Goal: Transaction & Acquisition: Purchase product/service

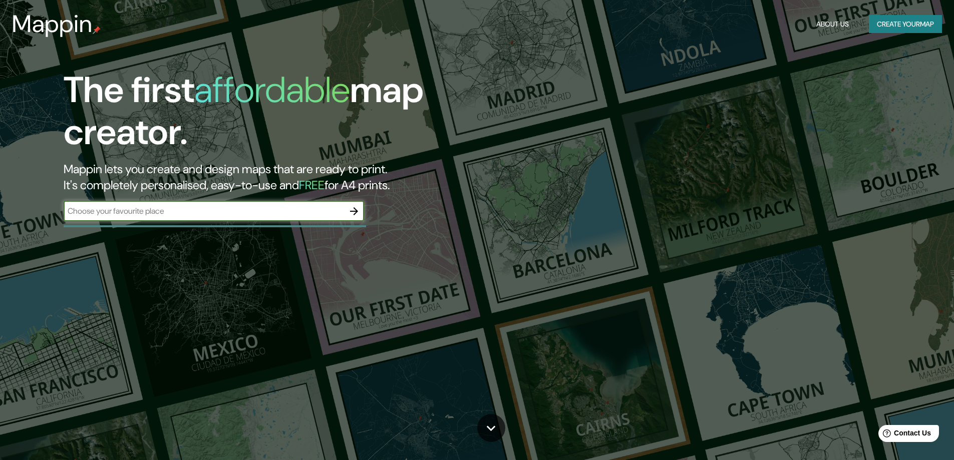
click at [902, 25] on button "Create your map" at bounding box center [905, 24] width 73 height 19
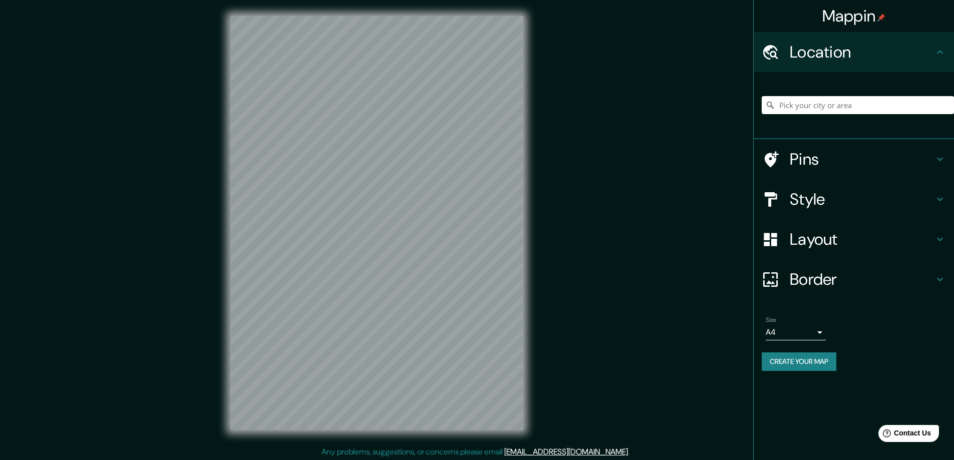
click at [904, 21] on div "Mappin" at bounding box center [854, 16] width 200 height 32
click at [223, 205] on div at bounding box center [376, 223] width 325 height 446
click at [195, 307] on div "Mappin Location Pins Style Layout Border Choose a border. Hint : you can make l…" at bounding box center [477, 231] width 954 height 462
click at [547, 195] on div "Mappin Location Pins Style Layout Border Choose a border. Hint : you can make l…" at bounding box center [477, 231] width 954 height 462
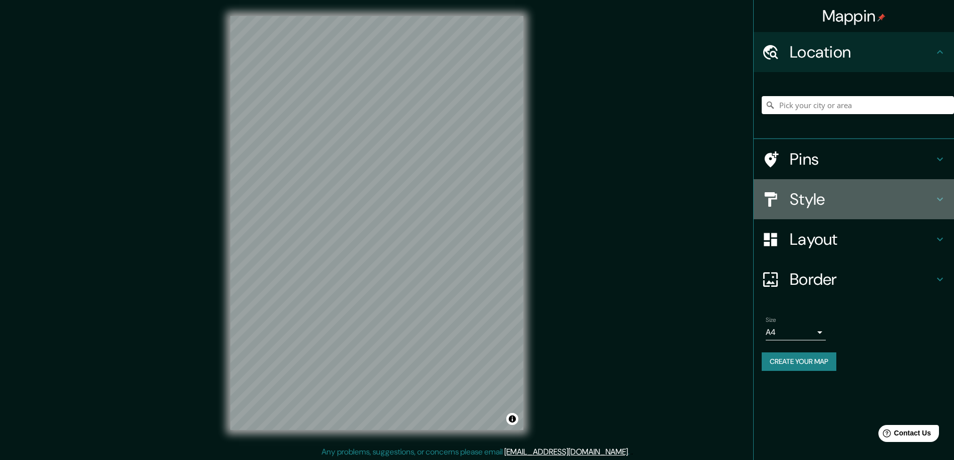
click at [812, 202] on h4 "Style" at bounding box center [862, 199] width 144 height 20
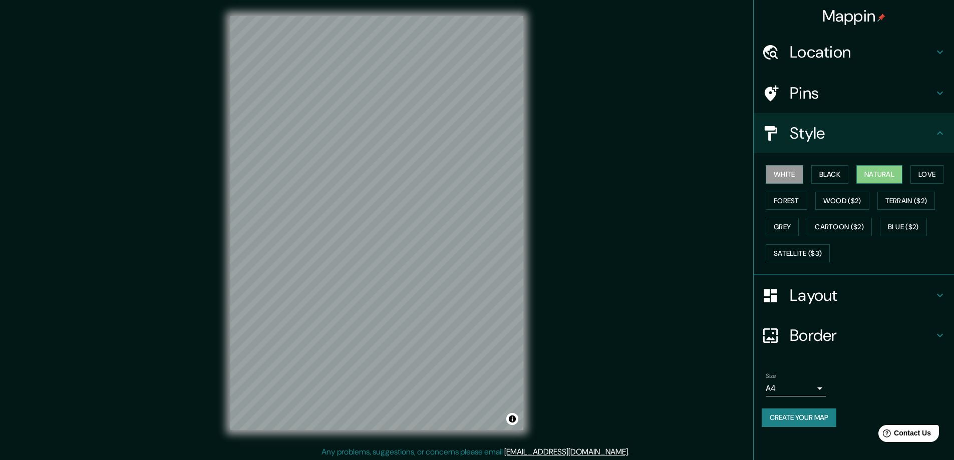
click at [878, 177] on button "Natural" at bounding box center [879, 174] width 46 height 19
click at [362, 135] on div at bounding box center [359, 132] width 8 height 8
click at [383, 440] on div "© Mapbox © OpenStreetMap Improve this map" at bounding box center [376, 223] width 325 height 446
click at [937, 170] on button "Love" at bounding box center [926, 174] width 33 height 19
click at [792, 199] on button "Forest" at bounding box center [787, 201] width 42 height 19
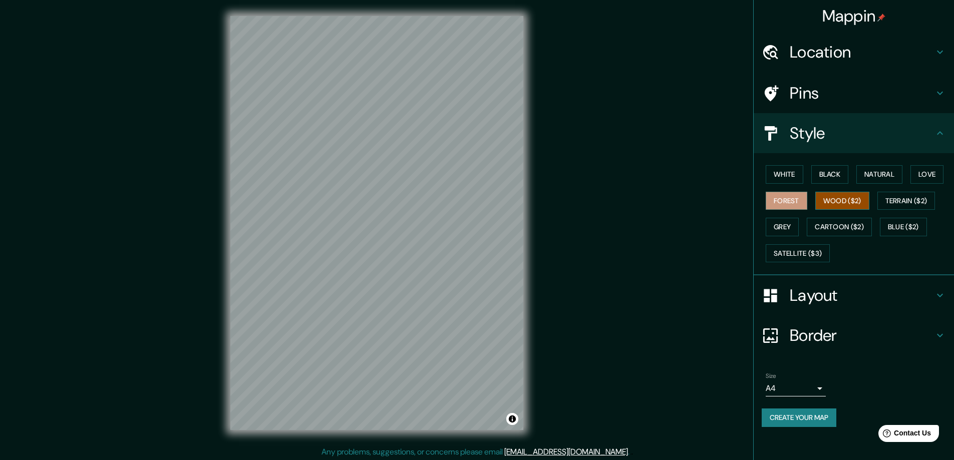
click at [844, 204] on button "Wood ($2)" at bounding box center [842, 201] width 54 height 19
click at [903, 199] on button "Terrain ($2)" at bounding box center [906, 201] width 58 height 19
click at [782, 225] on button "Grey" at bounding box center [782, 227] width 33 height 19
click at [835, 226] on button "Cartoon ($2)" at bounding box center [839, 227] width 65 height 19
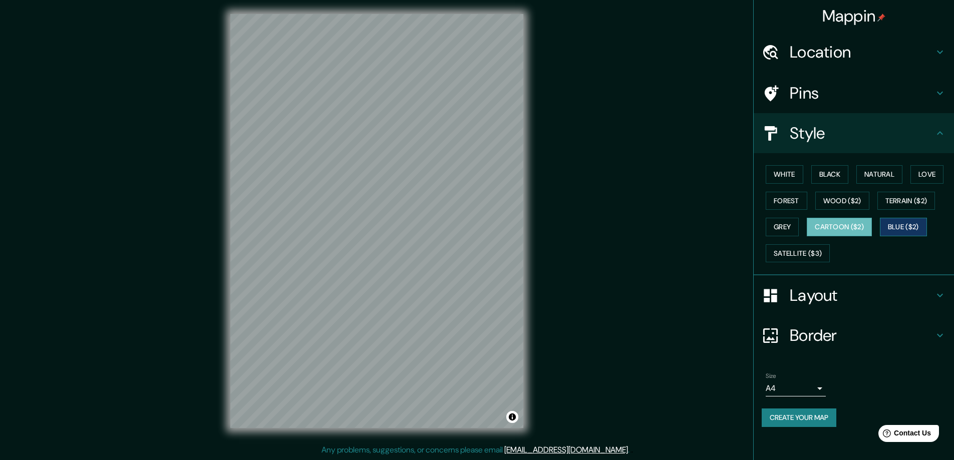
click at [905, 229] on button "Blue ($2)" at bounding box center [903, 227] width 47 height 19
click at [805, 250] on button "Satellite ($3)" at bounding box center [798, 253] width 64 height 19
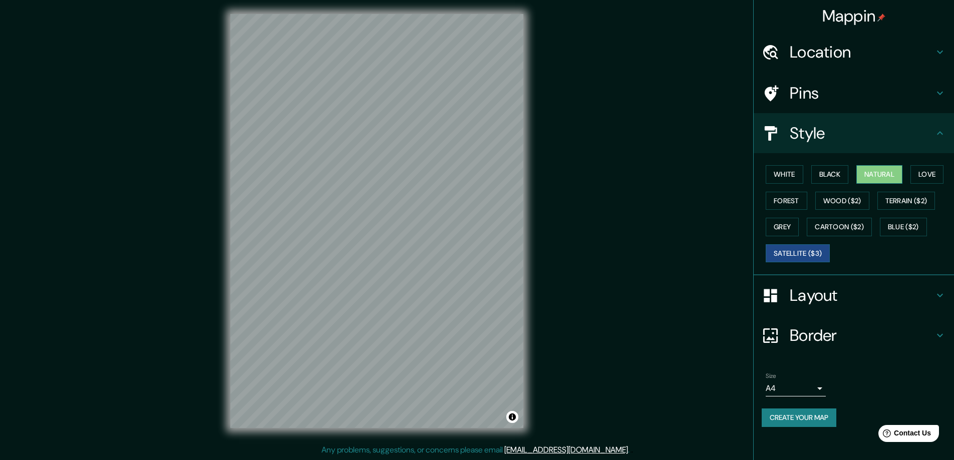
click at [880, 179] on button "Natural" at bounding box center [879, 174] width 46 height 19
click at [831, 171] on button "Black" at bounding box center [830, 174] width 38 height 19
click at [792, 176] on button "White" at bounding box center [785, 174] width 38 height 19
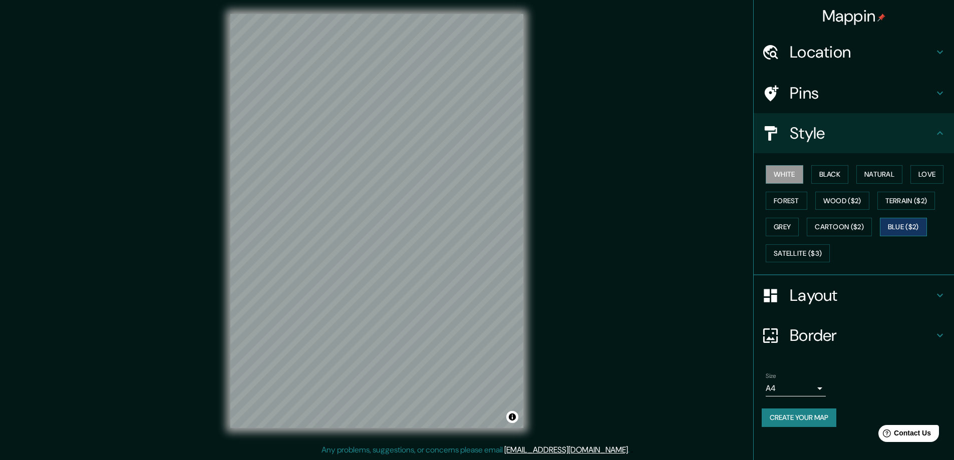
click at [897, 224] on button "Blue ($2)" at bounding box center [903, 227] width 47 height 19
click at [942, 296] on icon at bounding box center [940, 295] width 12 height 12
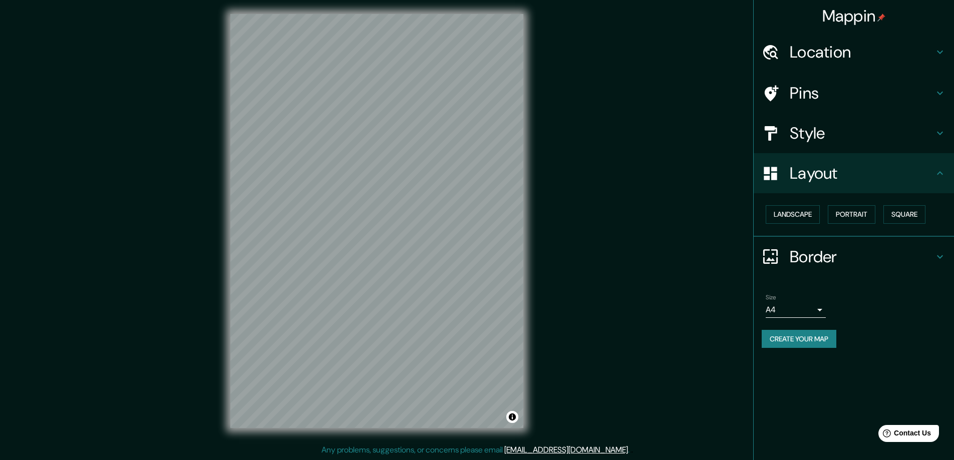
click at [941, 260] on icon at bounding box center [940, 257] width 12 height 12
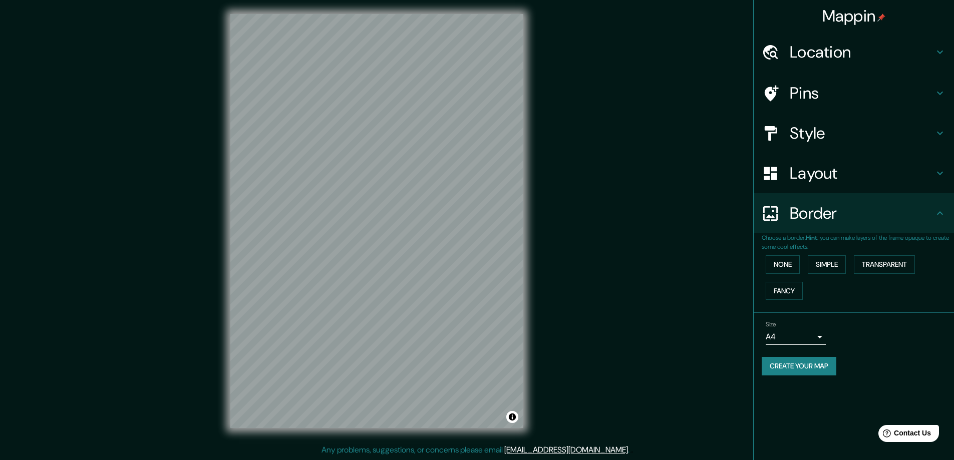
click at [945, 224] on div "Border" at bounding box center [854, 213] width 200 height 40
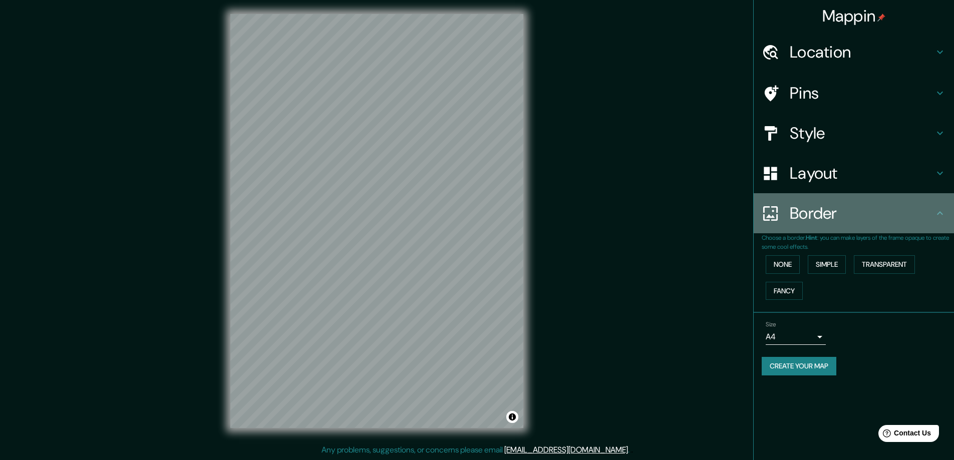
click at [937, 214] on icon at bounding box center [940, 213] width 12 height 12
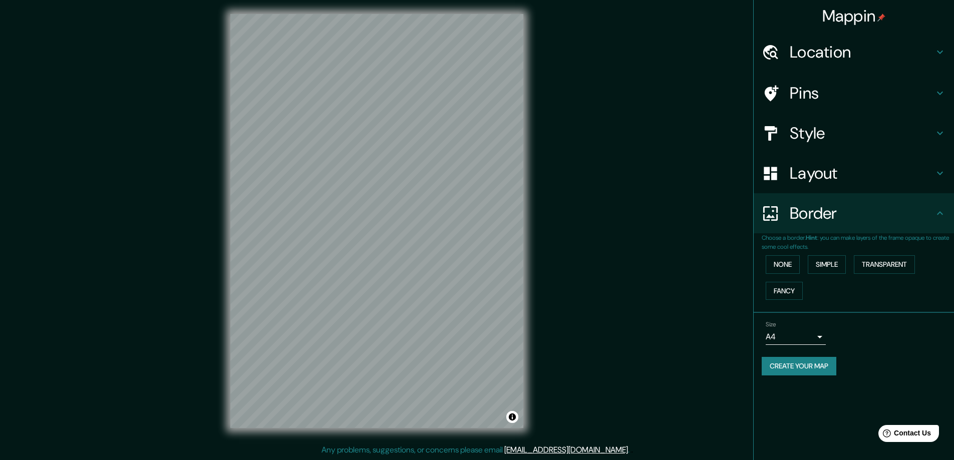
click at [944, 175] on icon at bounding box center [940, 173] width 12 height 12
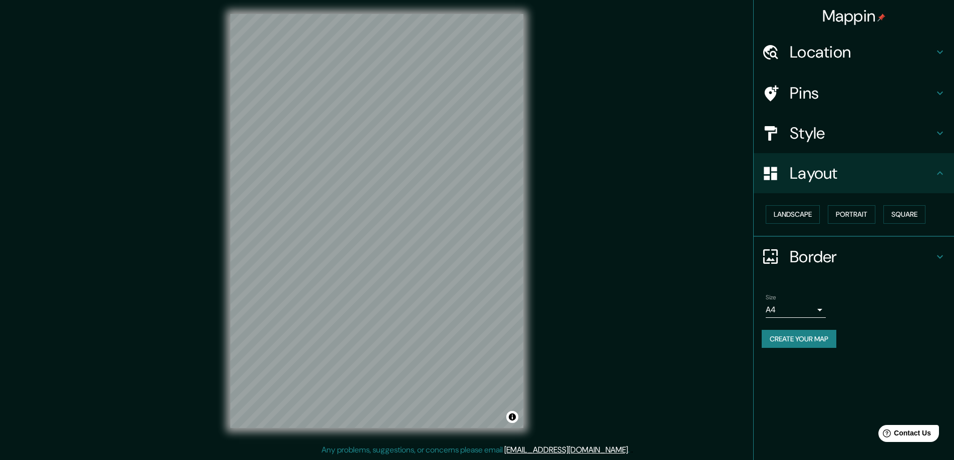
click at [943, 257] on icon at bounding box center [940, 257] width 12 height 12
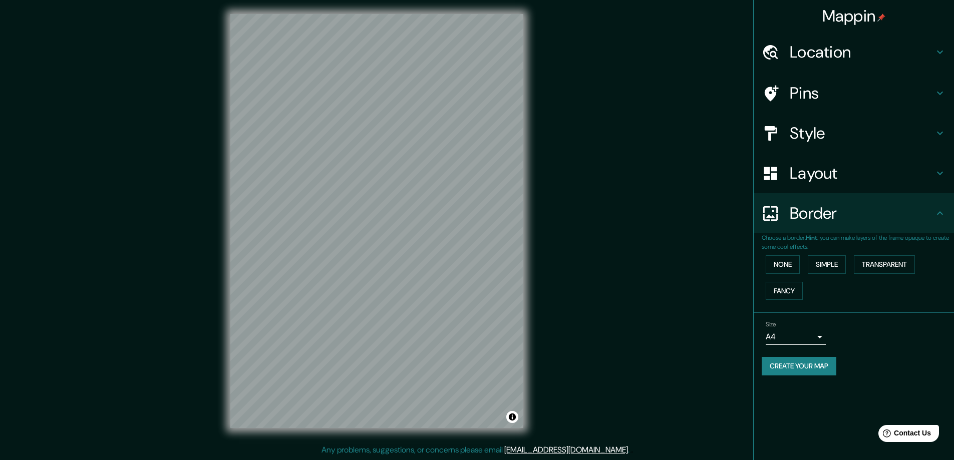
scroll to position [0, 0]
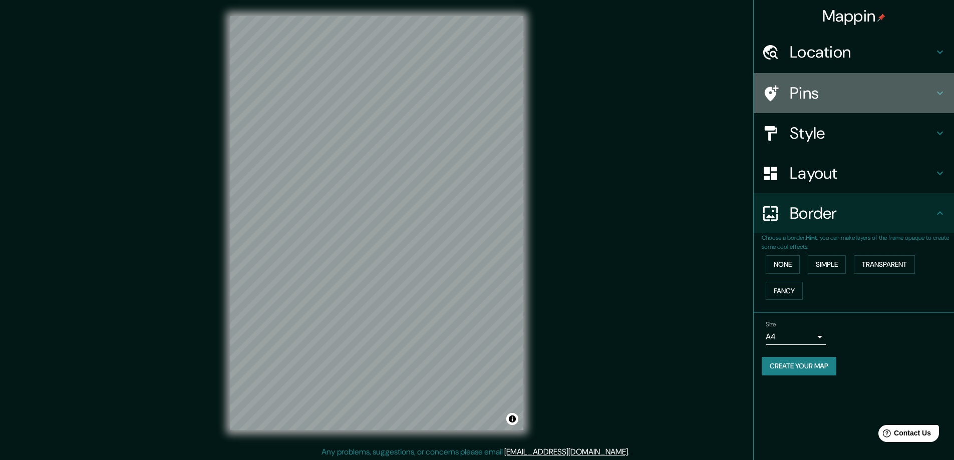
click at [938, 93] on icon at bounding box center [940, 94] width 6 height 4
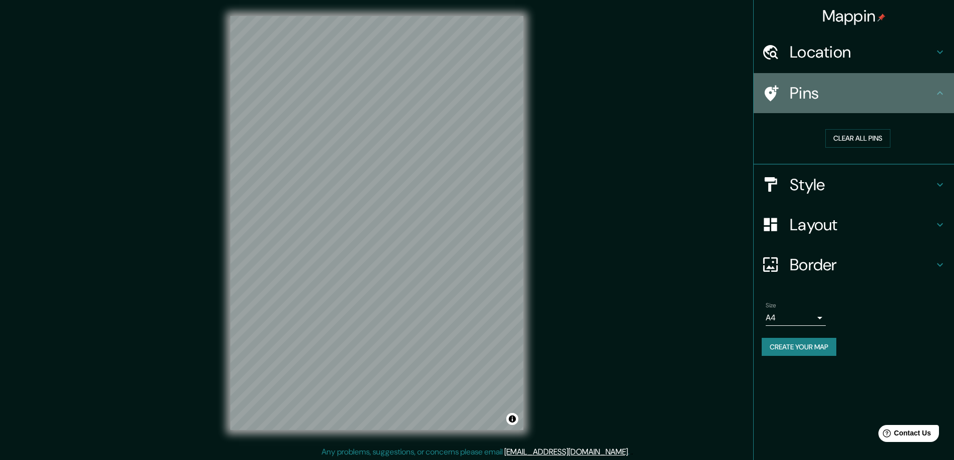
click at [938, 93] on icon at bounding box center [940, 93] width 6 height 4
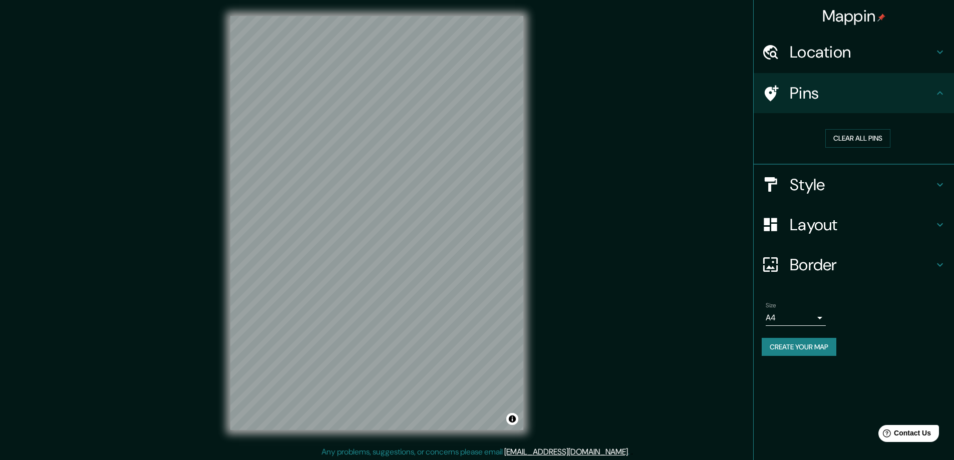
click at [939, 187] on icon at bounding box center [940, 185] width 12 height 12
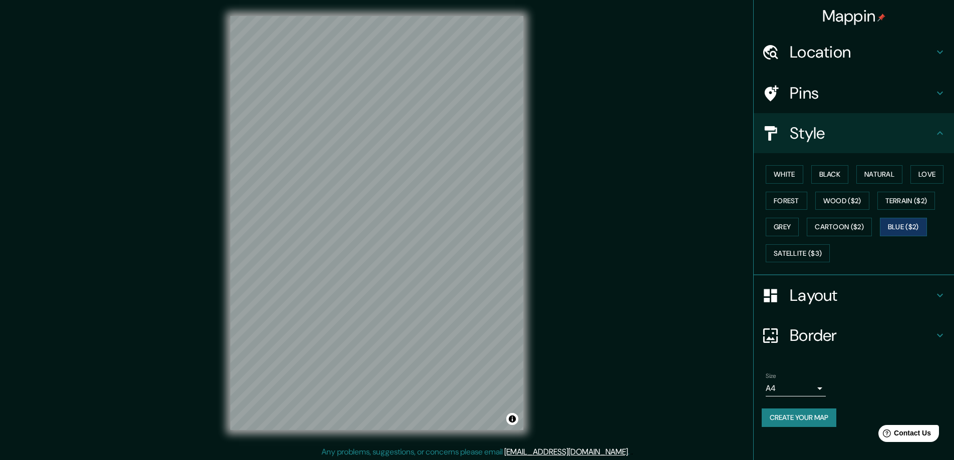
click at [940, 51] on icon at bounding box center [940, 52] width 12 height 12
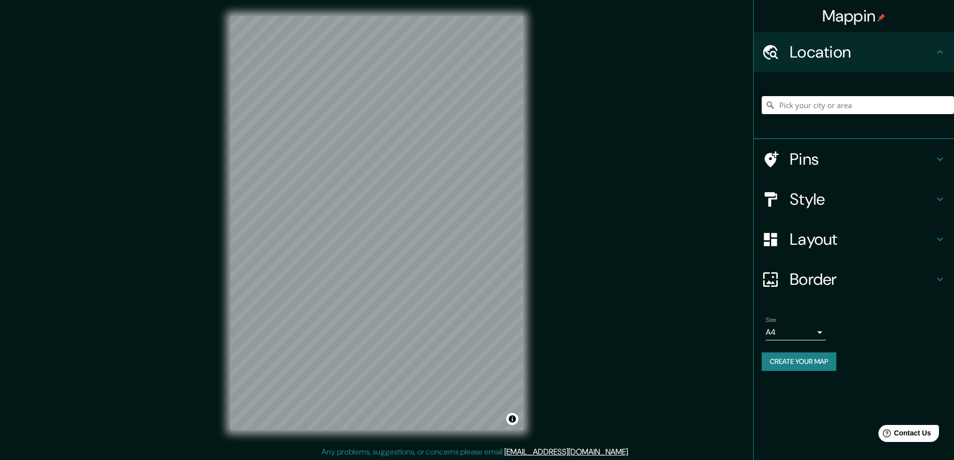
click at [943, 196] on icon at bounding box center [940, 199] width 12 height 12
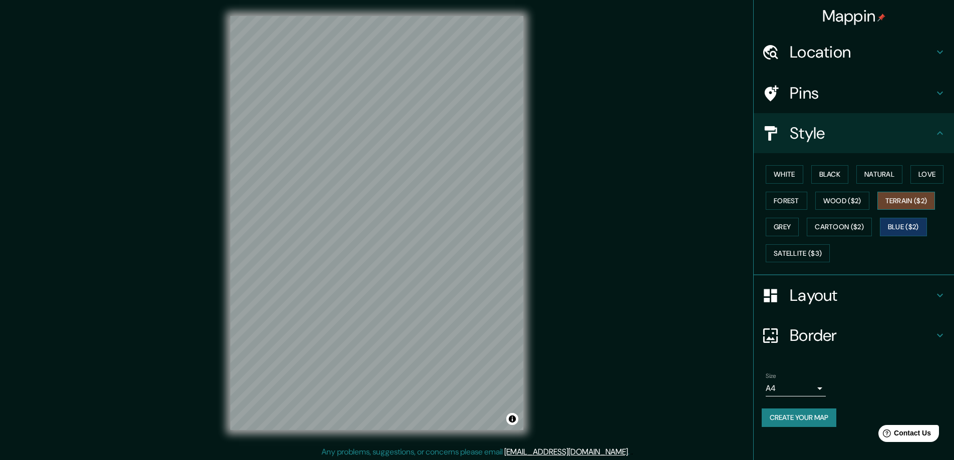
click at [901, 201] on button "Terrain ($2)" at bounding box center [906, 201] width 58 height 19
click at [856, 200] on button "Wood ($2)" at bounding box center [842, 201] width 54 height 19
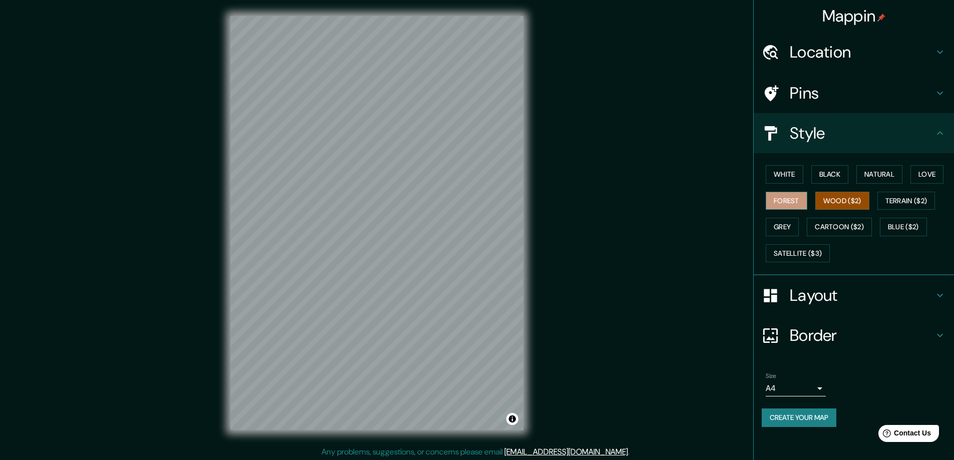
click at [797, 203] on button "Forest" at bounding box center [787, 201] width 42 height 19
drag, startPoint x: 361, startPoint y: 206, endPoint x: 354, endPoint y: 234, distance: 28.4
click at [354, 224] on div at bounding box center [351, 220] width 8 height 8
click at [354, 257] on div at bounding box center [355, 254] width 8 height 8
click at [787, 172] on button "White" at bounding box center [785, 174] width 38 height 19
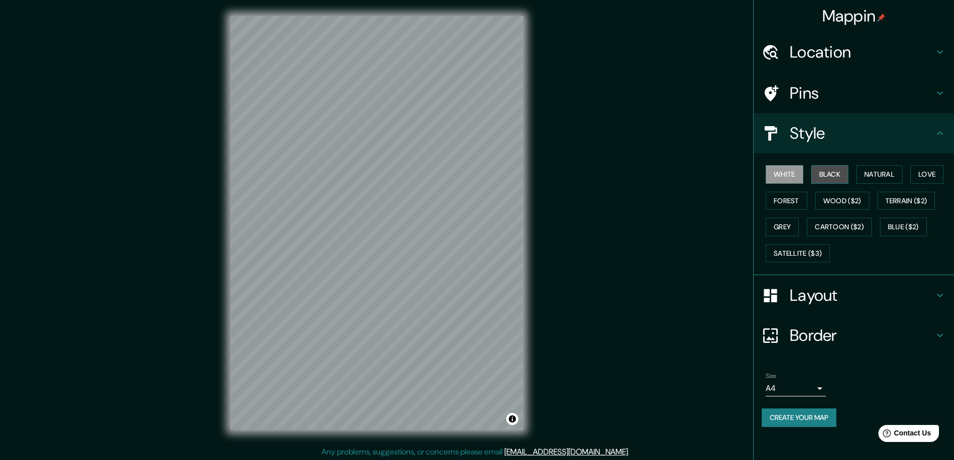
click at [843, 173] on button "Black" at bounding box center [830, 174] width 38 height 19
click at [885, 172] on button "Natural" at bounding box center [879, 174] width 46 height 19
click at [926, 176] on button "Love" at bounding box center [926, 174] width 33 height 19
click at [836, 172] on button "Black" at bounding box center [830, 174] width 38 height 19
click at [906, 203] on button "Terrain ($2)" at bounding box center [906, 201] width 58 height 19
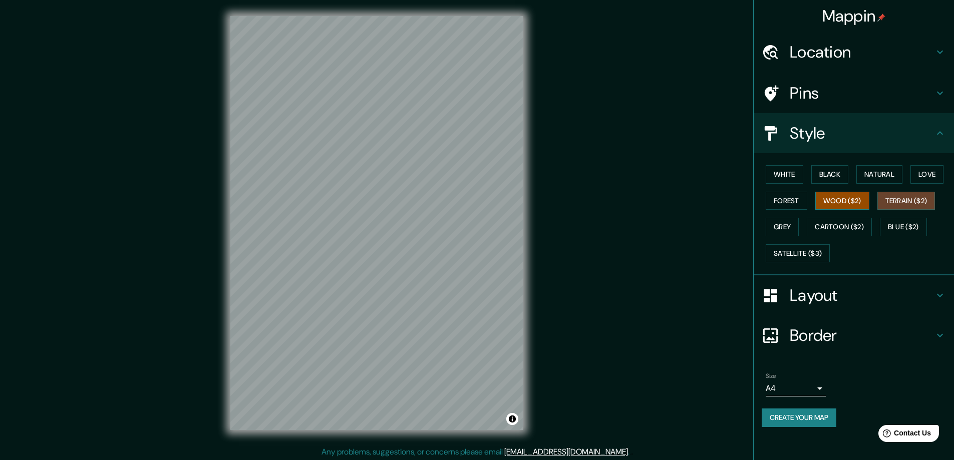
click at [848, 203] on button "Wood ($2)" at bounding box center [842, 201] width 54 height 19
click at [902, 225] on button "Blue ($2)" at bounding box center [903, 227] width 47 height 19
click at [814, 297] on h4 "Layout" at bounding box center [862, 295] width 144 height 20
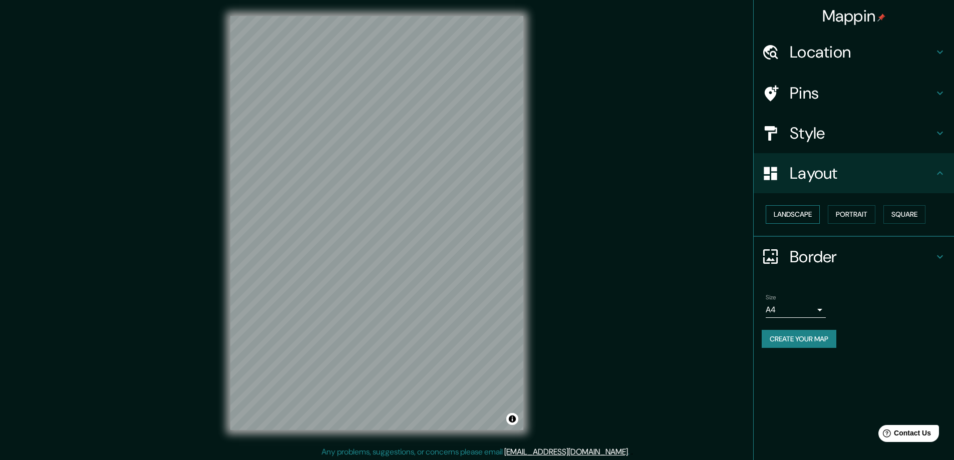
click at [790, 212] on button "Landscape" at bounding box center [793, 214] width 54 height 19
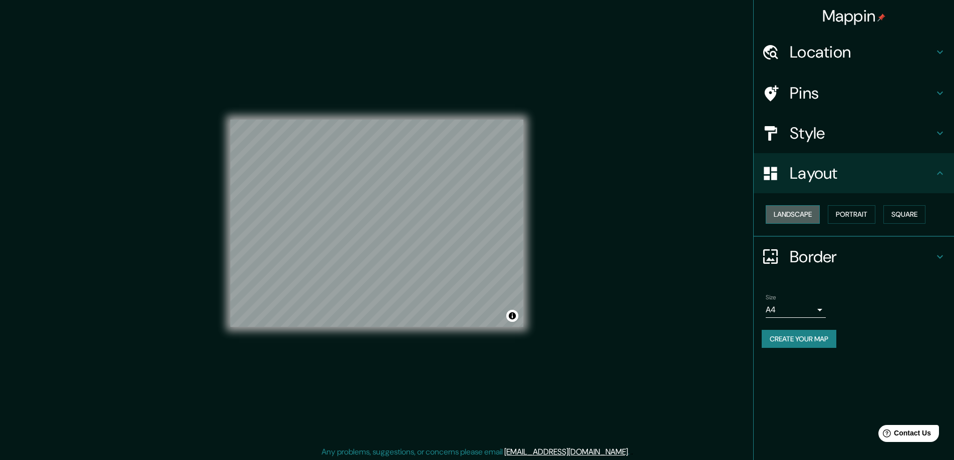
click at [790, 212] on button "Landscape" at bounding box center [793, 214] width 54 height 19
click at [855, 218] on button "Portrait" at bounding box center [852, 214] width 48 height 19
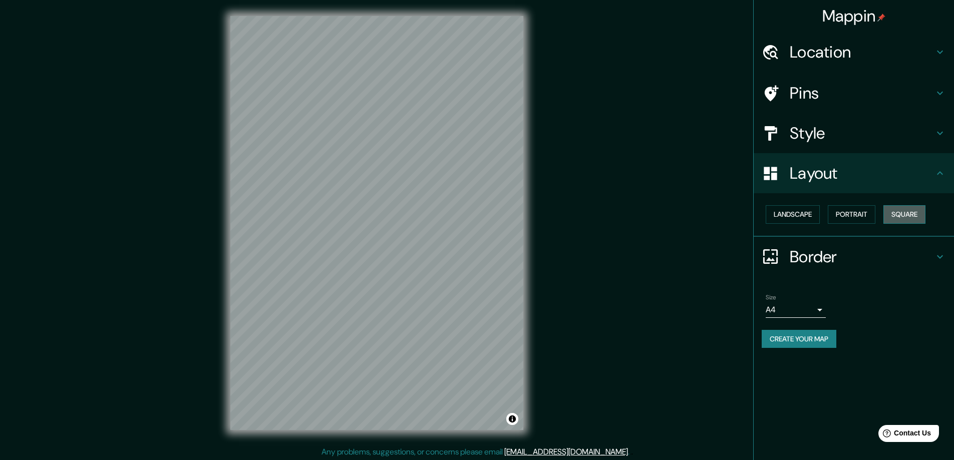
click at [909, 216] on button "Square" at bounding box center [904, 214] width 42 height 19
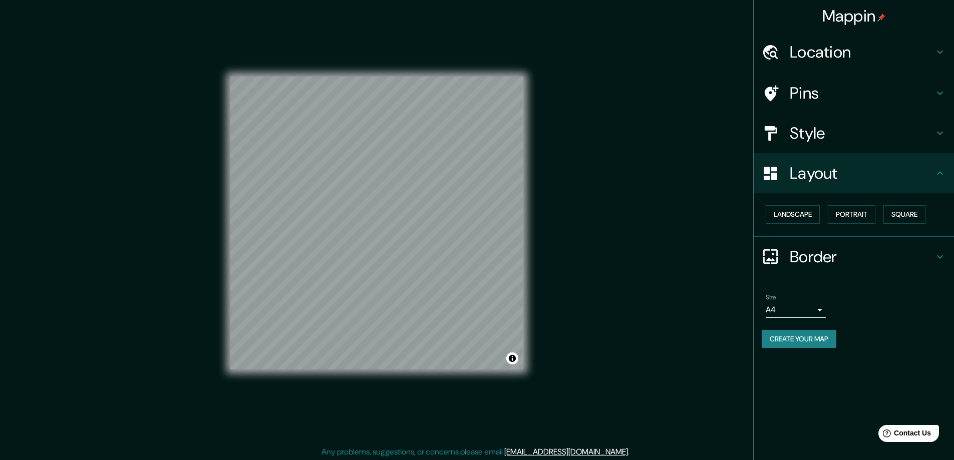
click at [937, 253] on icon at bounding box center [940, 257] width 12 height 12
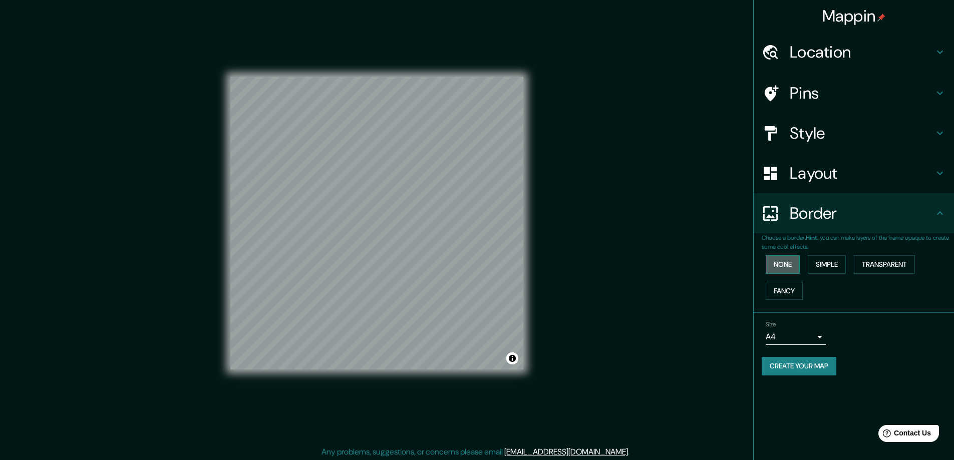
click at [785, 267] on button "None" at bounding box center [783, 264] width 34 height 19
click at [825, 263] on button "Simple" at bounding box center [827, 264] width 38 height 19
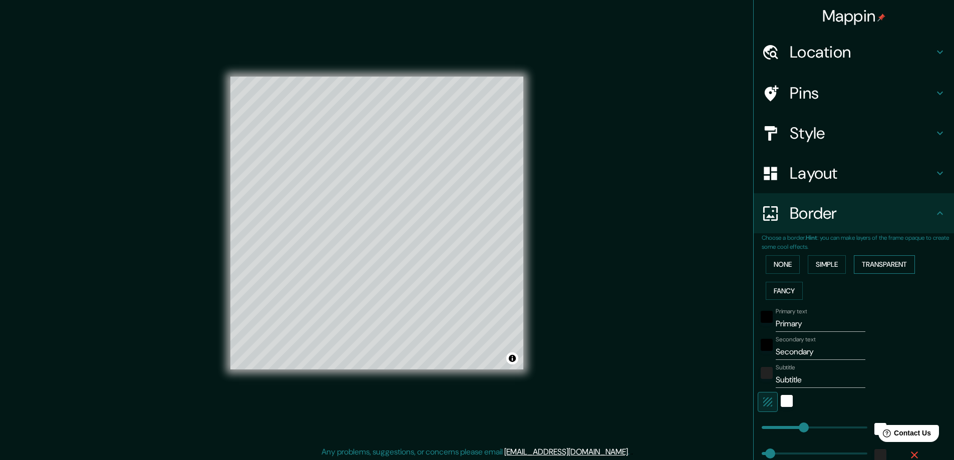
click at [871, 264] on button "Transparent" at bounding box center [884, 264] width 61 height 19
click at [777, 289] on button "Fancy" at bounding box center [784, 291] width 37 height 19
click at [775, 264] on button "None" at bounding box center [783, 264] width 34 height 19
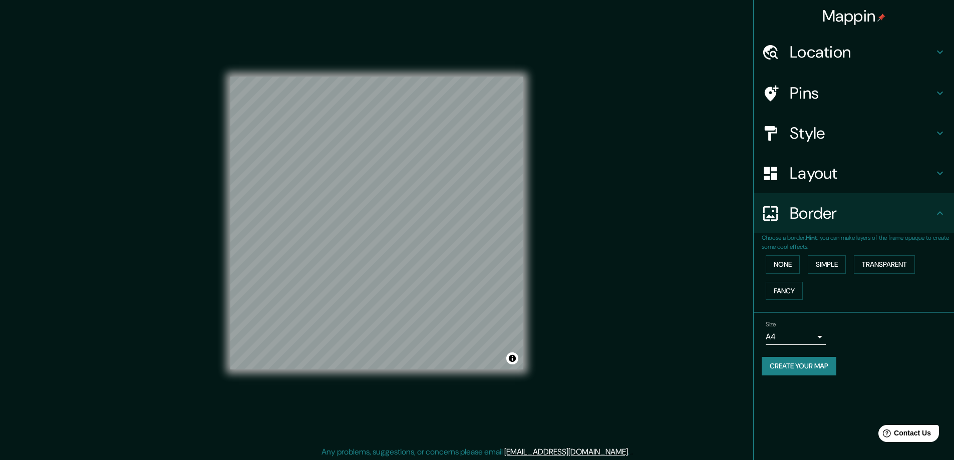
click at [938, 214] on icon at bounding box center [940, 213] width 12 height 12
click at [942, 172] on icon at bounding box center [940, 173] width 12 height 12
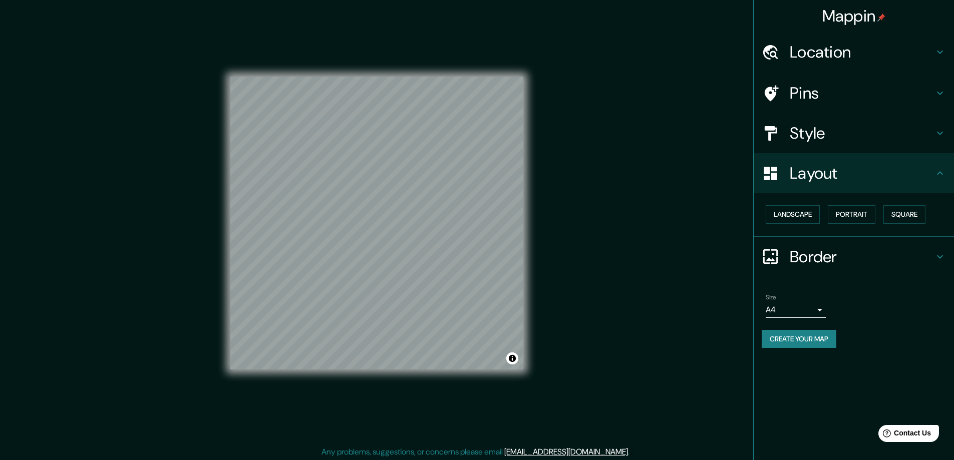
click at [940, 95] on icon at bounding box center [940, 93] width 12 height 12
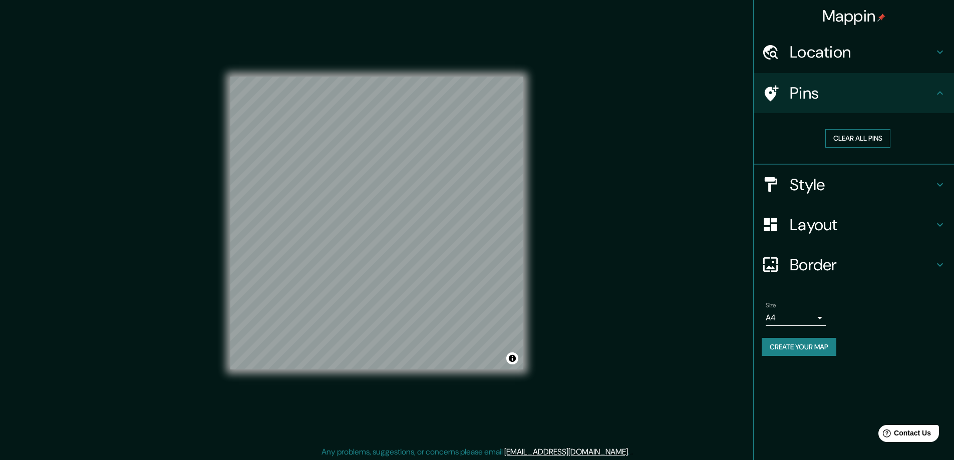
click at [876, 139] on button "Clear all pins" at bounding box center [857, 138] width 65 height 19
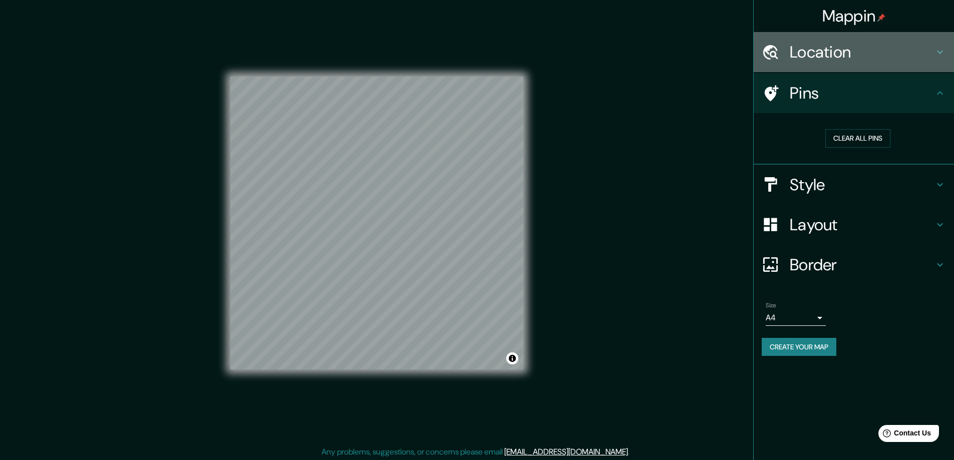
click at [939, 48] on icon at bounding box center [940, 52] width 12 height 12
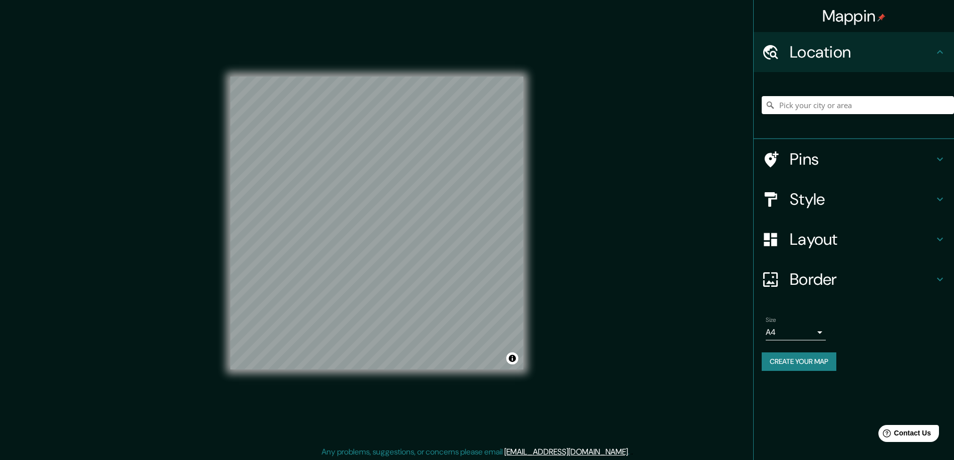
click at [770, 155] on icon at bounding box center [772, 159] width 14 height 16
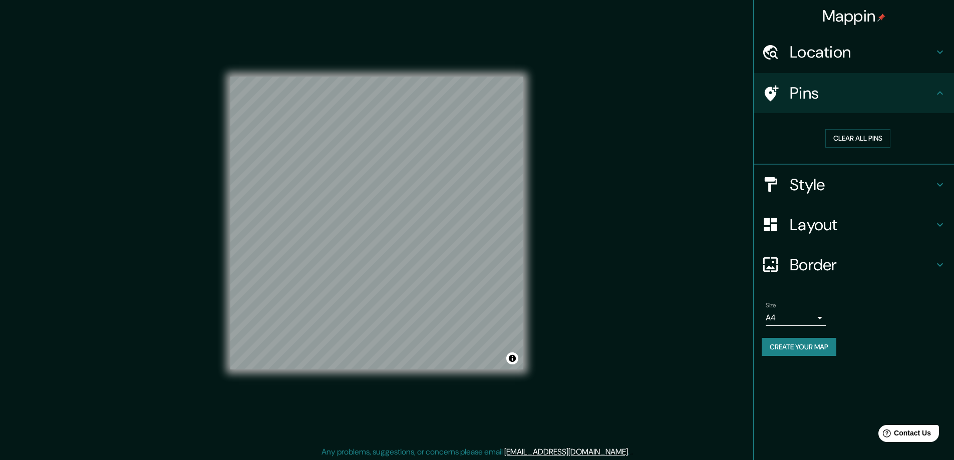
click at [825, 54] on h4 "Location" at bounding box center [862, 52] width 144 height 20
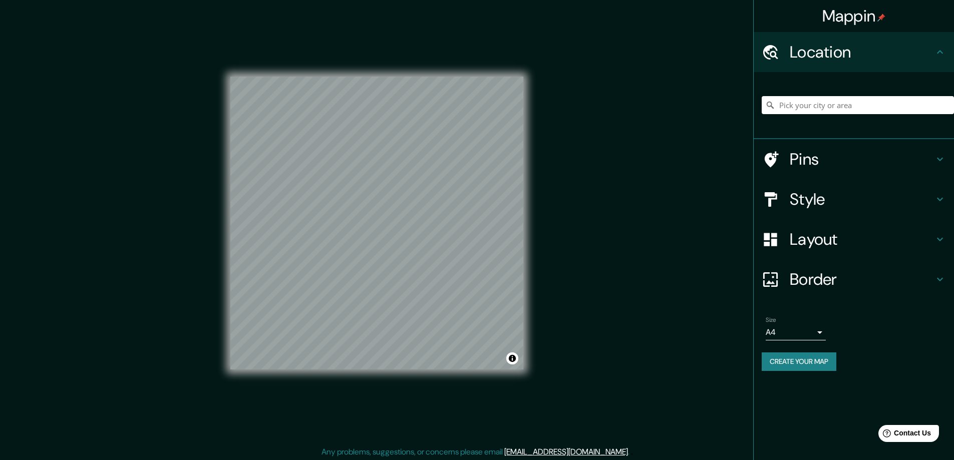
scroll to position [2, 0]
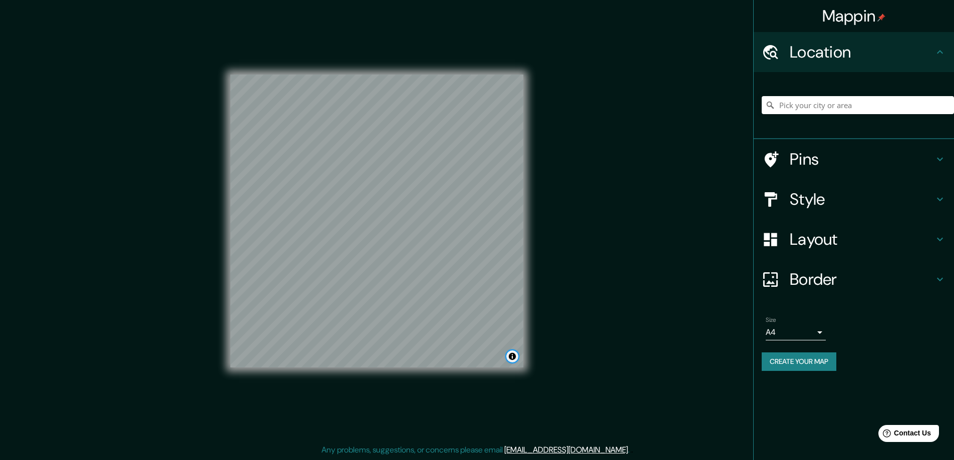
click at [513, 358] on button "Toggle attribution" at bounding box center [512, 356] width 12 height 12
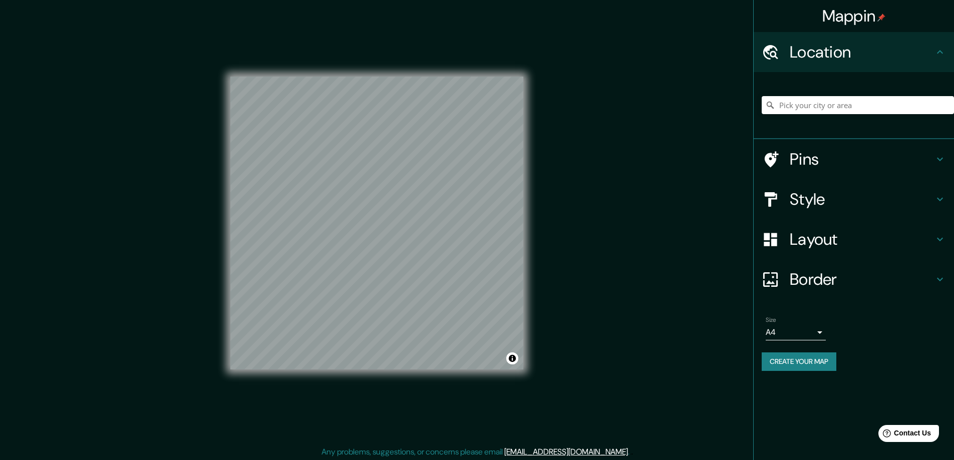
click at [796, 197] on h4 "Style" at bounding box center [862, 199] width 144 height 20
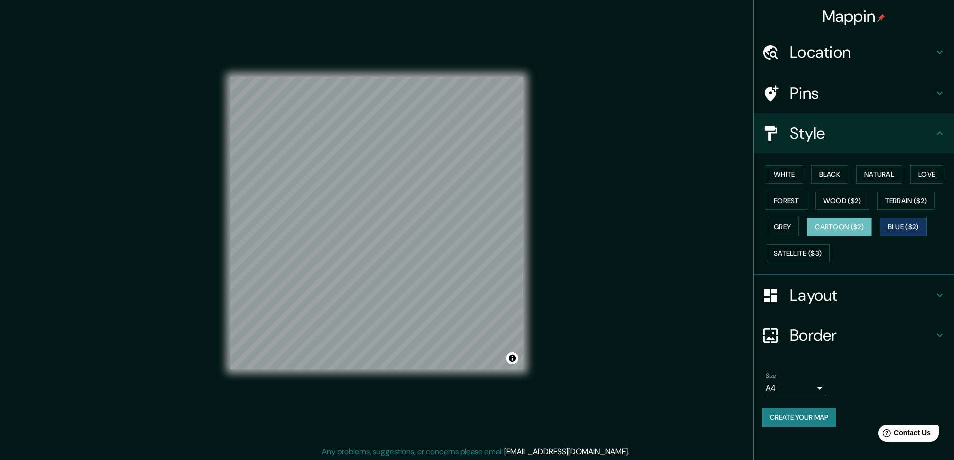
click at [860, 229] on button "Cartoon ($2)" at bounding box center [839, 227] width 65 height 19
click at [780, 226] on button "Grey" at bounding box center [782, 227] width 33 height 19
click at [778, 228] on button "Grey" at bounding box center [782, 227] width 33 height 19
click at [781, 227] on button "Grey" at bounding box center [782, 227] width 33 height 19
